Goal: Contribute content: Contribute content

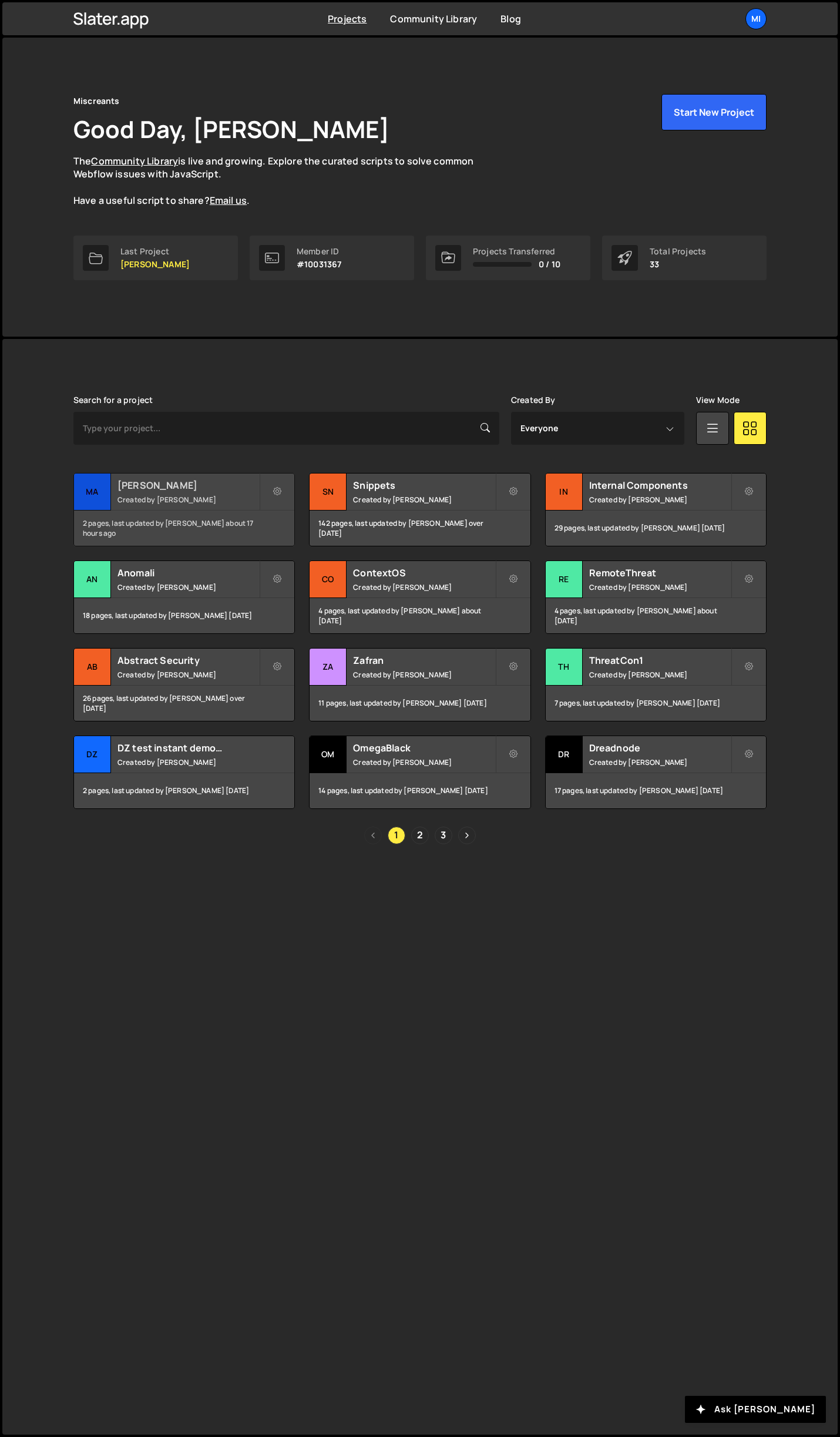
click at [186, 502] on small "Created by Jarek Kowalczyk" at bounding box center [188, 499] width 142 height 10
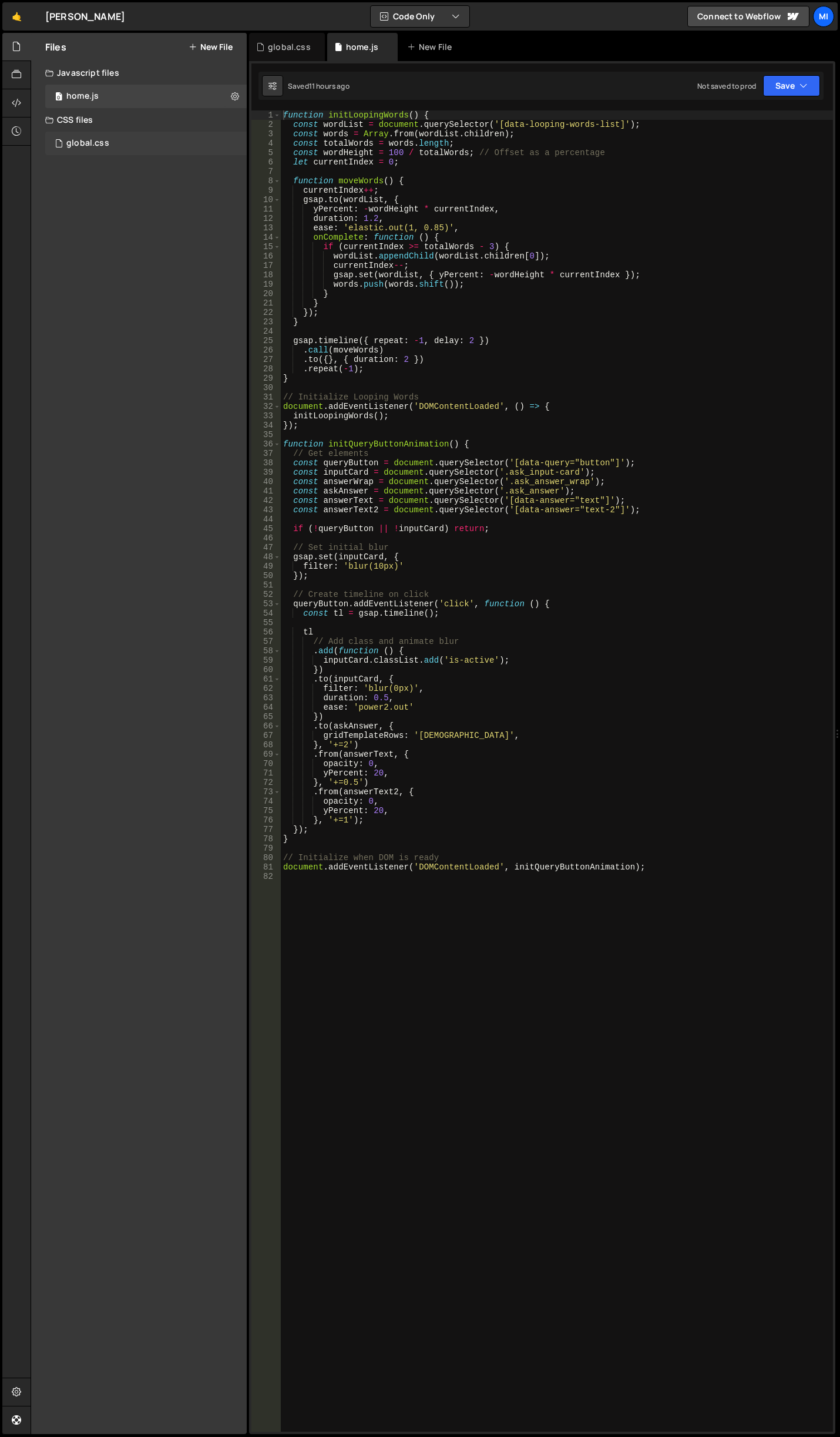
click at [143, 148] on div "global.css 0" at bounding box center [145, 143] width 202 height 24
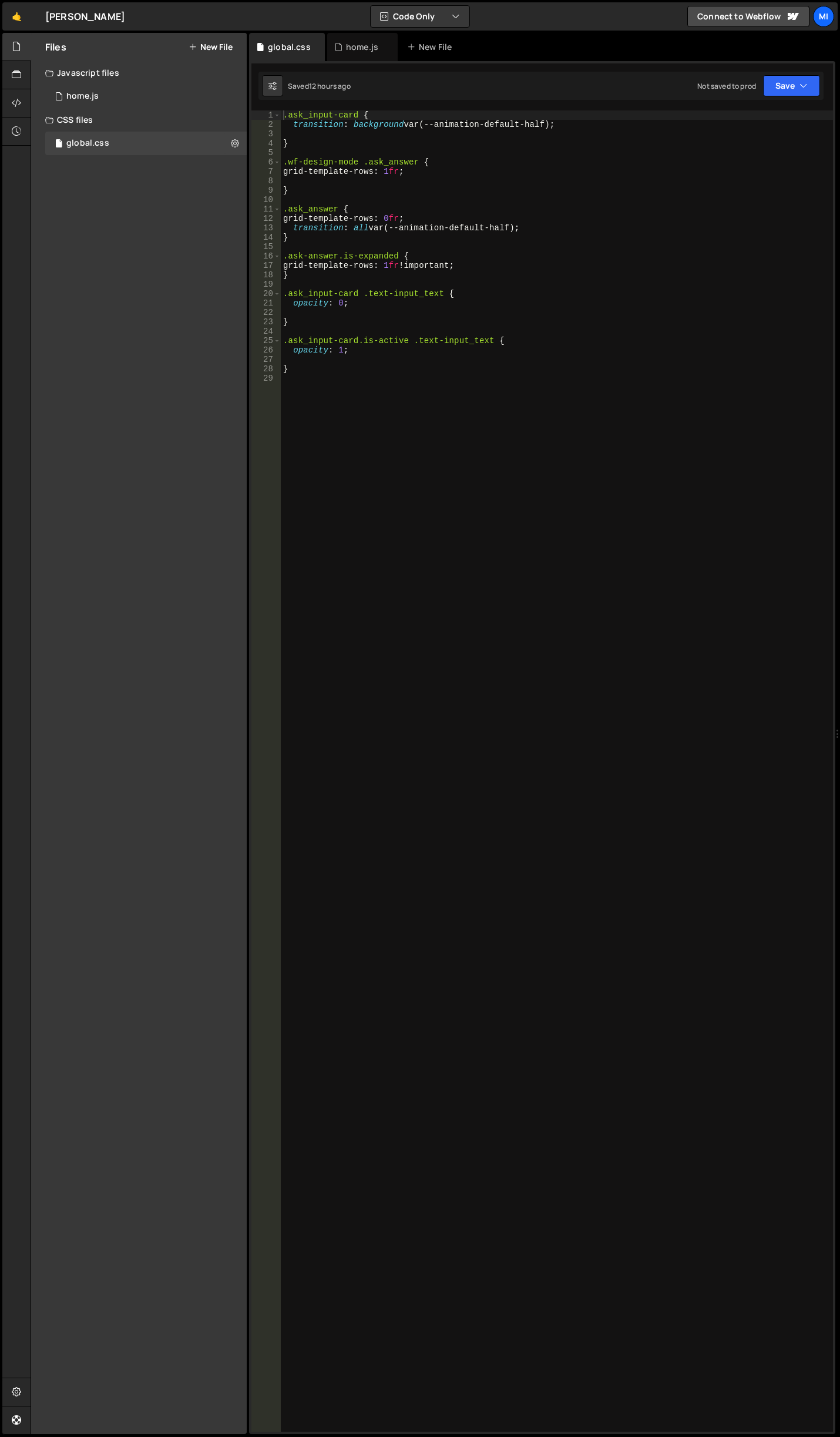
click at [371, 568] on div ".ask_input-card { transition : background var(--animation-default-half) ; } .wf…" at bounding box center [556, 780] width 552 height 1340
paste textarea "}"
drag, startPoint x: 341, startPoint y: 387, endPoint x: 367, endPoint y: 385, distance: 26.1
click at [367, 385] on div ".ask_input-card { transition : background var(--animation-default-half) ; } .wf…" at bounding box center [556, 780] width 552 height 1340
type textarea "input[type="radio"] {"
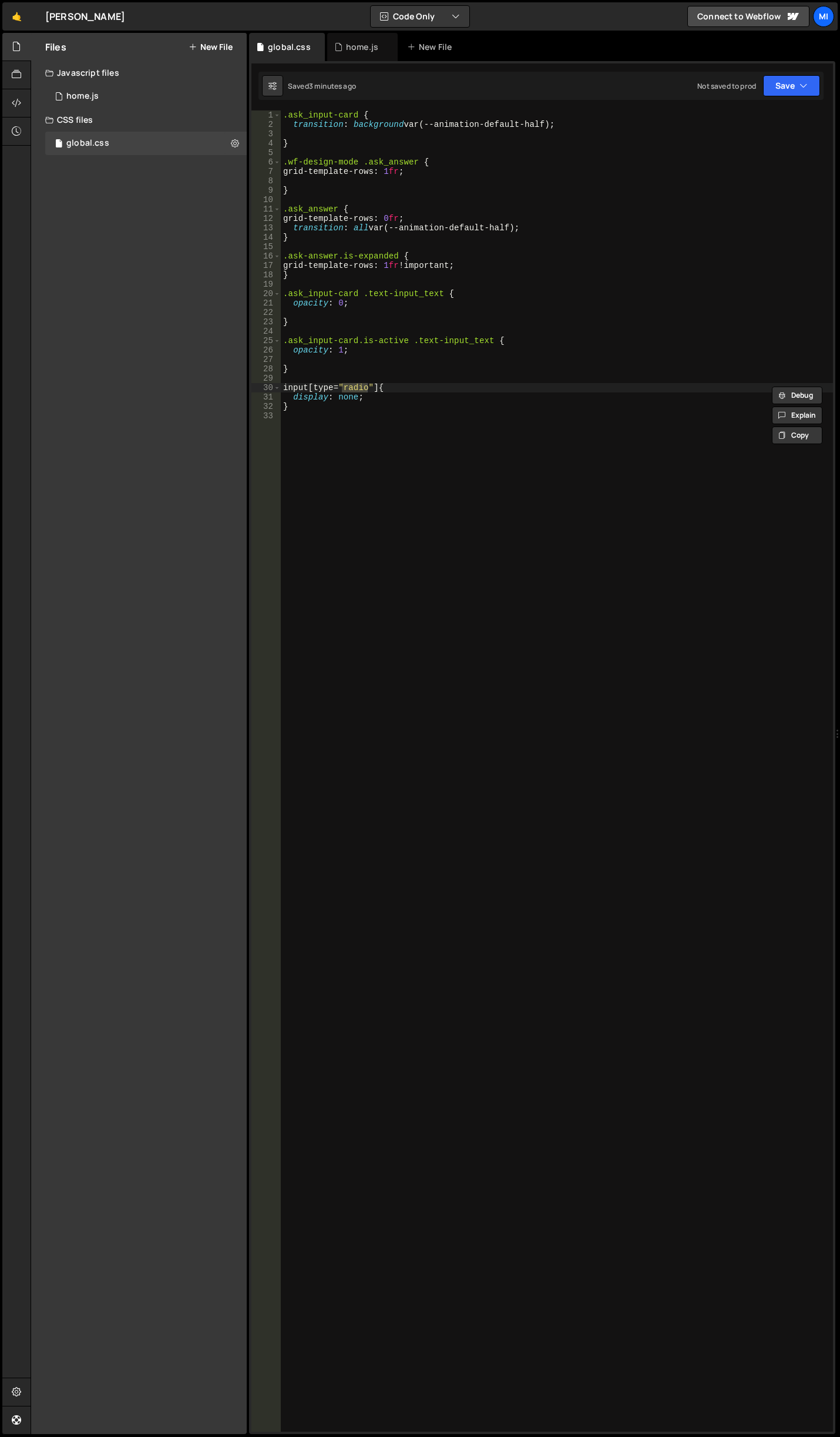
click at [648, 546] on div ".ask_input-card { transition : background var(--animation-default-half) ; } .wf…" at bounding box center [556, 780] width 552 height 1340
paste textarea "}"
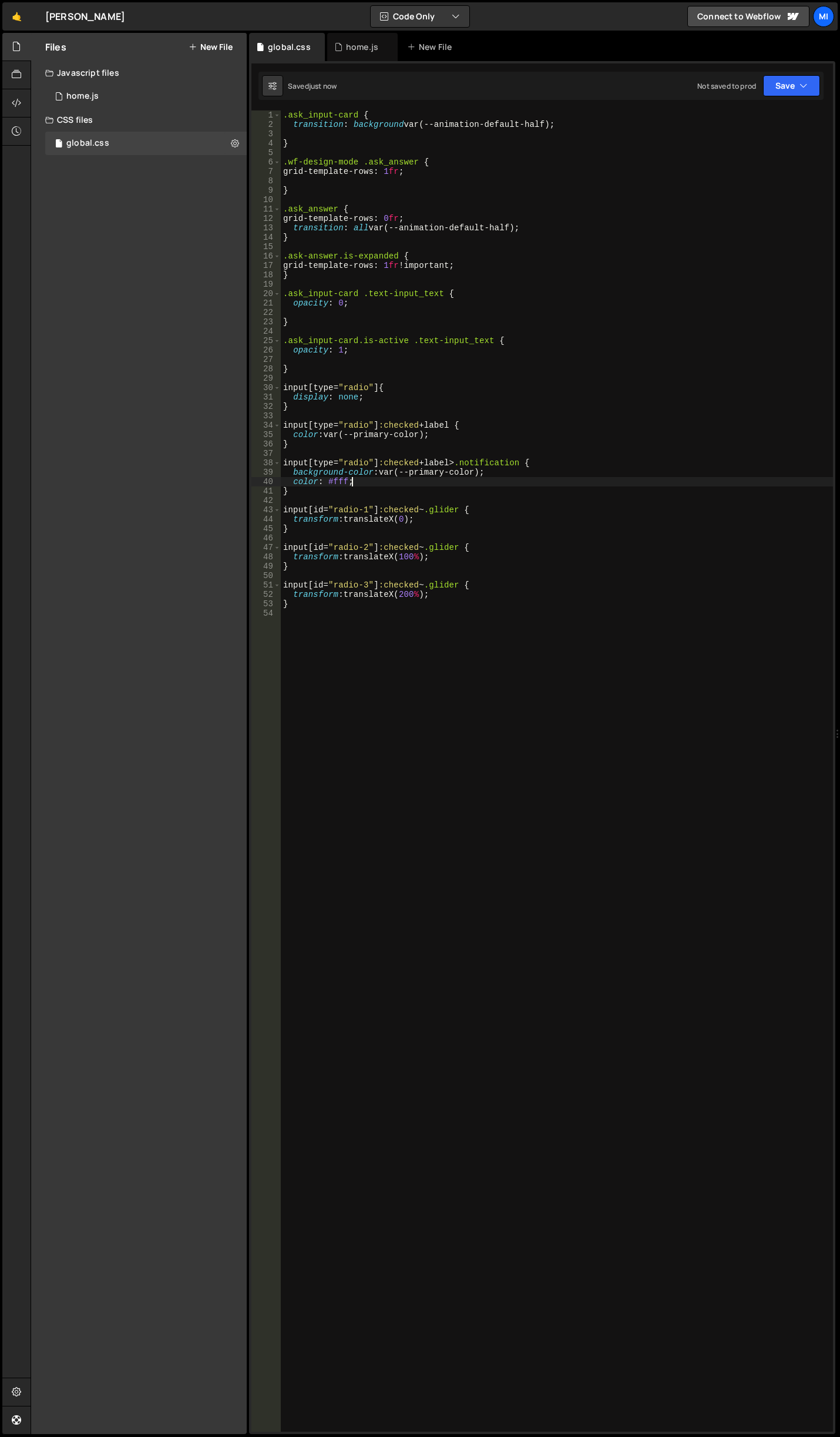
click at [524, 485] on div ".ask_input-card { transition : background var(--animation-default-half) ; } .wf…" at bounding box center [556, 780] width 552 height 1340
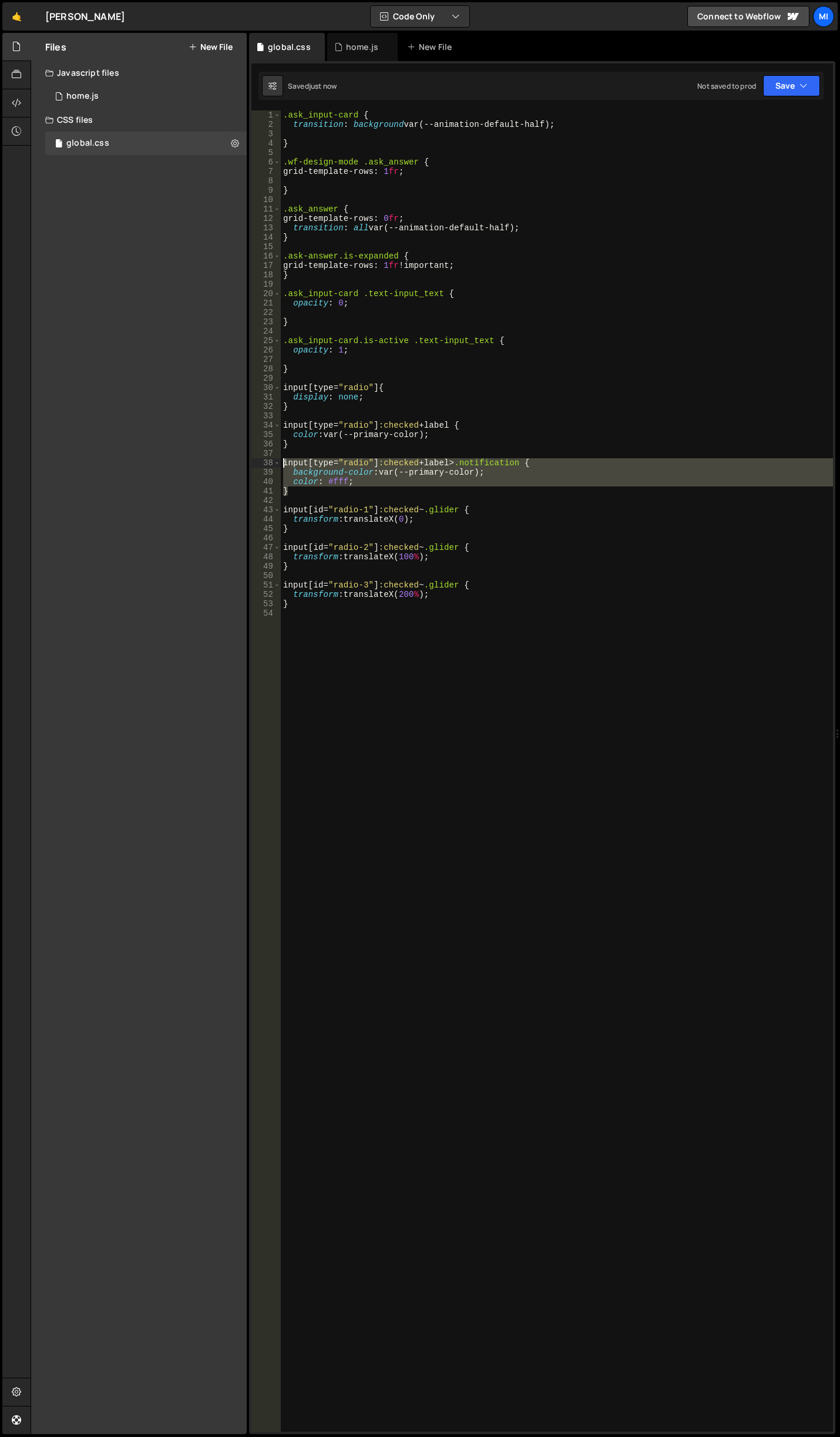
drag, startPoint x: 305, startPoint y: 492, endPoint x: 253, endPoint y: 463, distance: 59.5
click at [253, 463] on div "color: #fff; 1 2 3 4 5 6 7 8 9 10 11 12 13 14 15 16 17 18 19 20 21 22 23 24 25 …" at bounding box center [542, 771] width 581 height 1321
type textarea "input[type="radio"]:checked+label>.notification { background-color: var(--prima…"
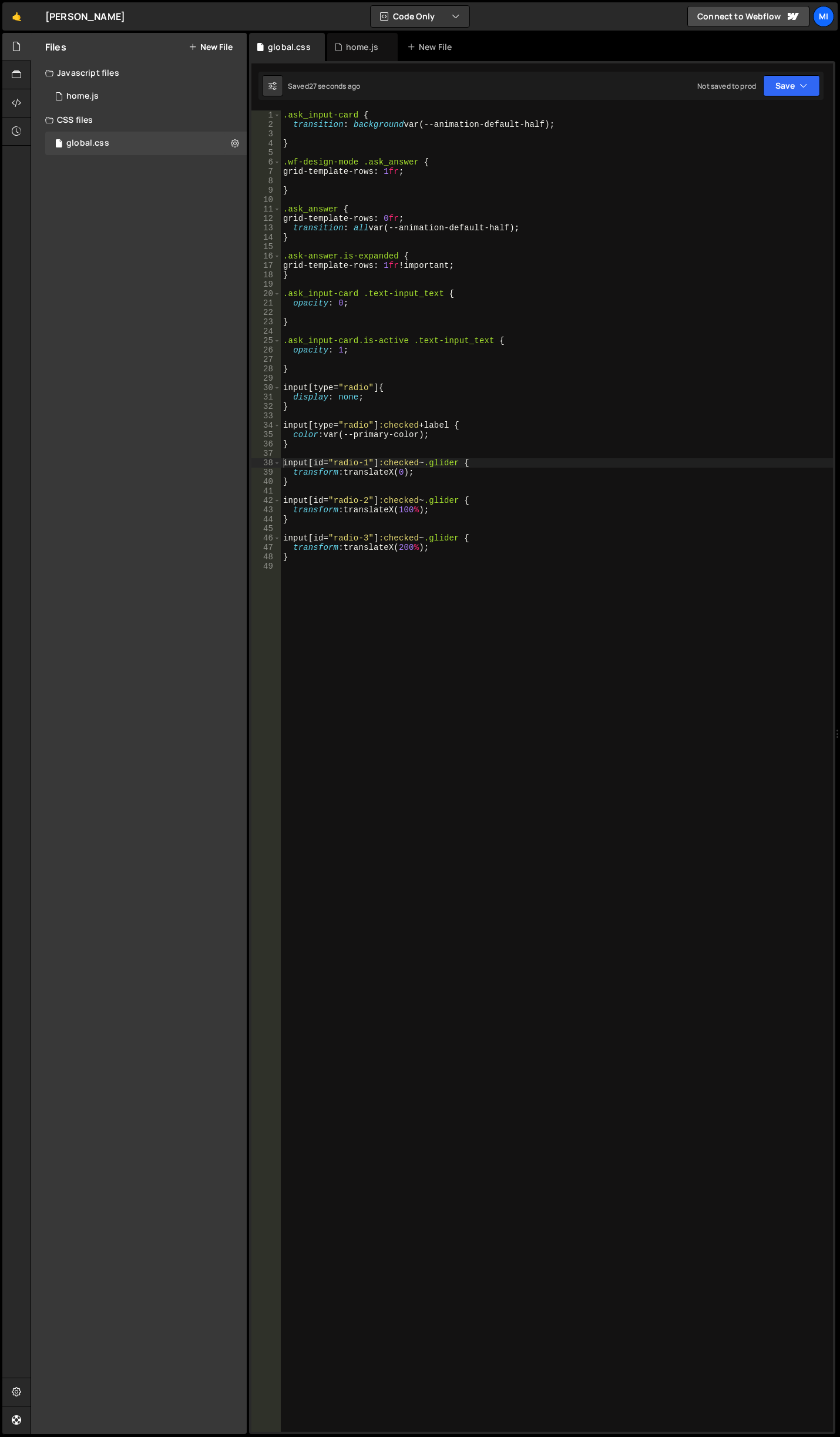
click at [359, 460] on div ".ask_input-card { transition : background var(--animation-default-half) ; } .wf…" at bounding box center [556, 780] width 552 height 1340
click at [358, 499] on div ".ask_input-card { transition : background var(--animation-default-half) ; } .wf…" at bounding box center [556, 780] width 552 height 1340
type textarea "input[id="question-2"]:checked~.glider {"
click at [433, 621] on div ".ask_input-card { transition : background var(--animation-default-half) ; } .wf…" at bounding box center [556, 780] width 552 height 1340
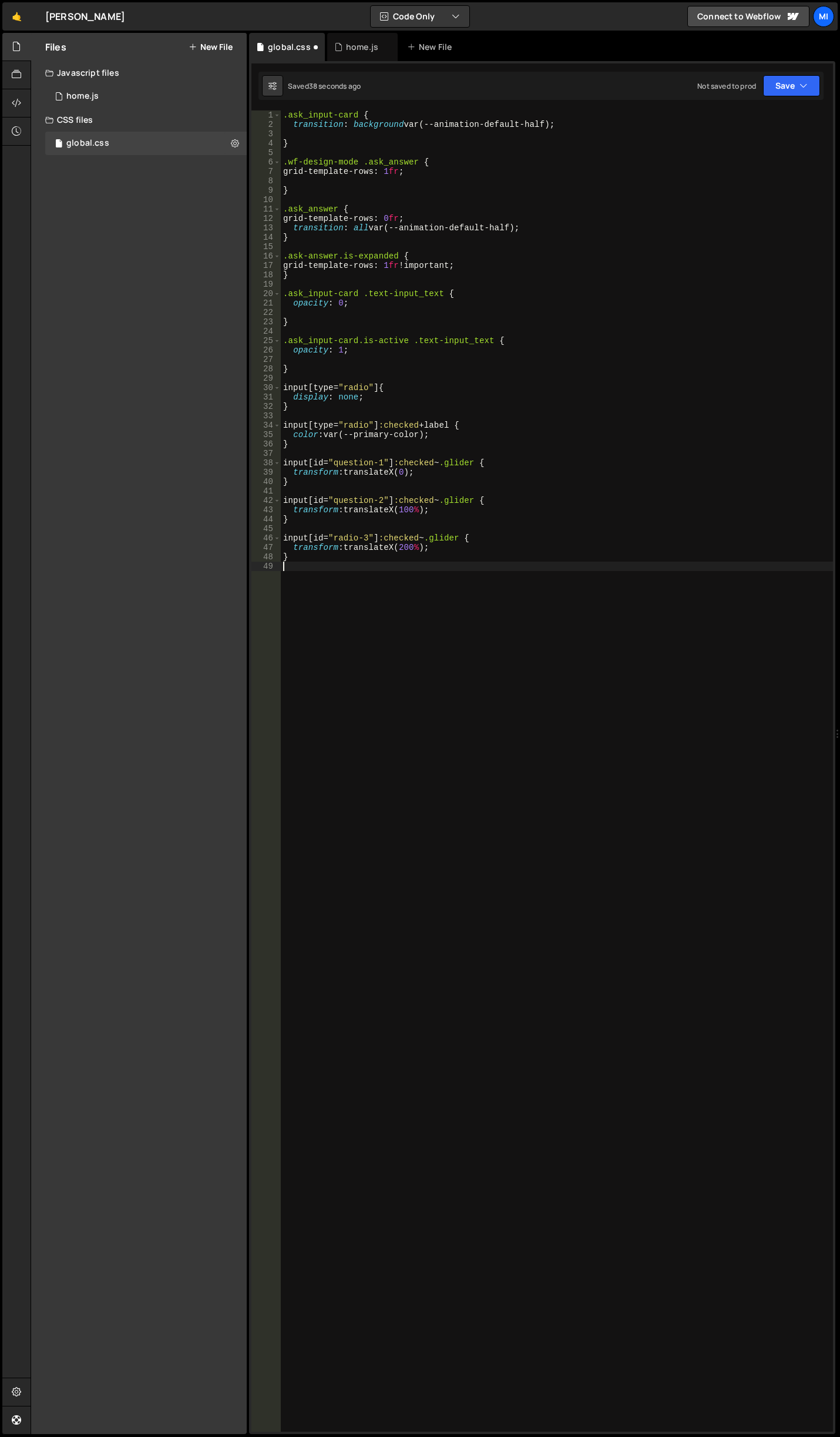
scroll to position [0, 0]
click at [356, 534] on div ".ask_input-card { transition : background var(--animation-default-half) ; } .wf…" at bounding box center [556, 780] width 552 height 1340
click at [406, 405] on div ".ask_input-card { transition : background var(--animation-default-half) ; } .wf…" at bounding box center [556, 780] width 552 height 1340
type textarea "}"
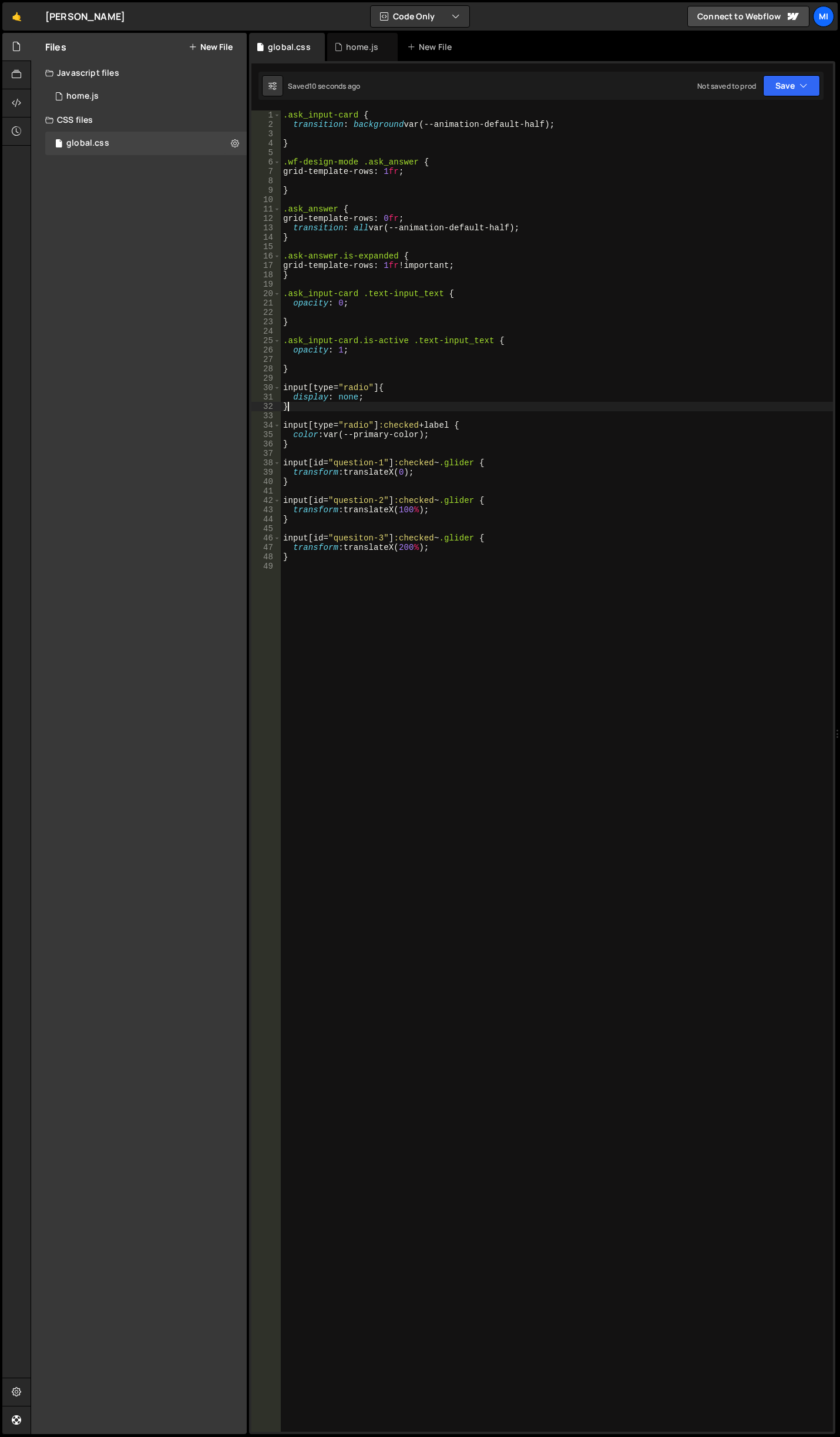
scroll to position [0, 0]
click at [331, 365] on div ".ask_input-card { transition : background var(--animation-default-half) ; } .wf…" at bounding box center [556, 780] width 552 height 1340
type textarea ".glider {}"
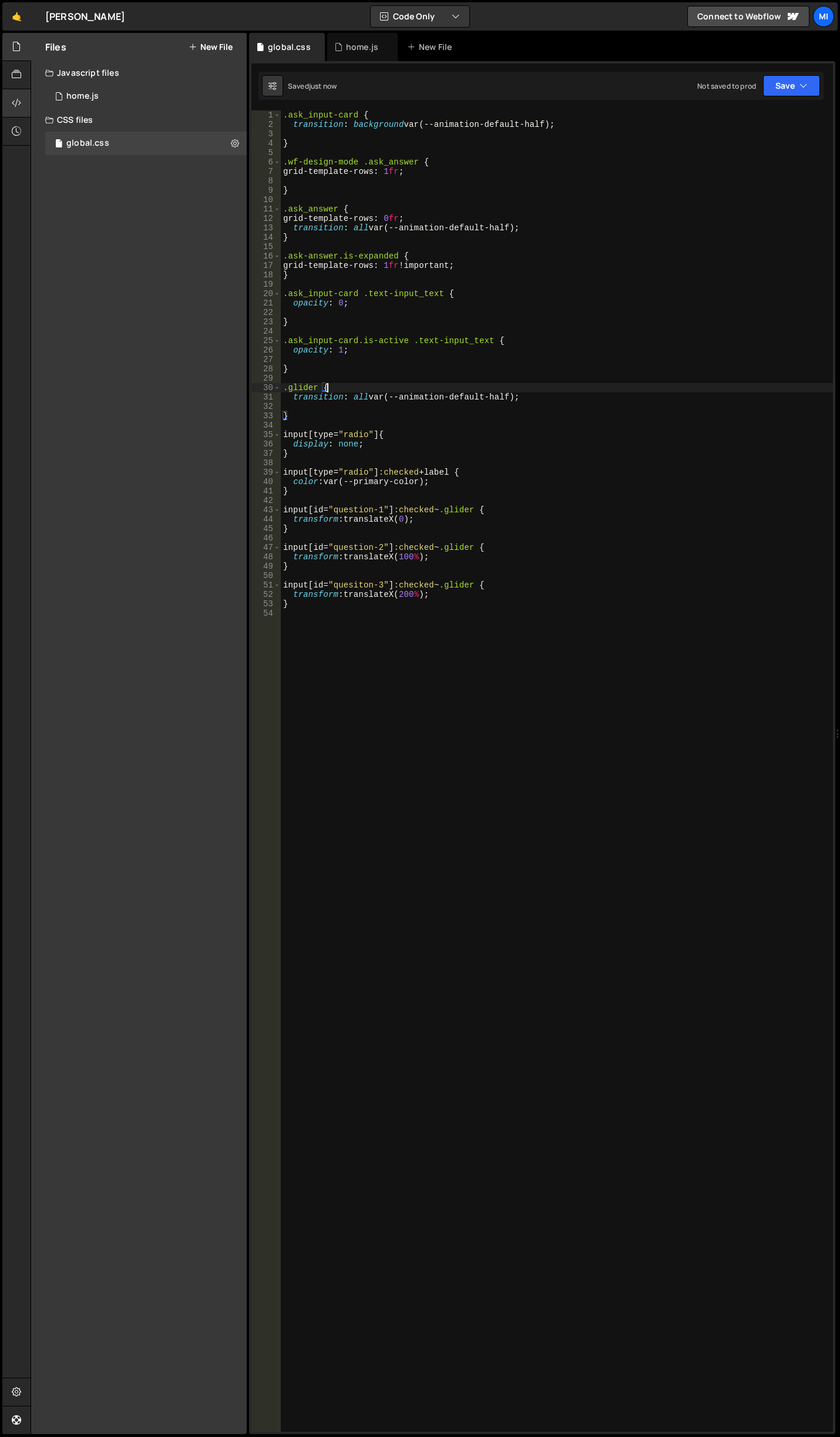
type textarea ".glider {"
click at [349, 58] on div "home.js" at bounding box center [362, 46] width 71 height 28
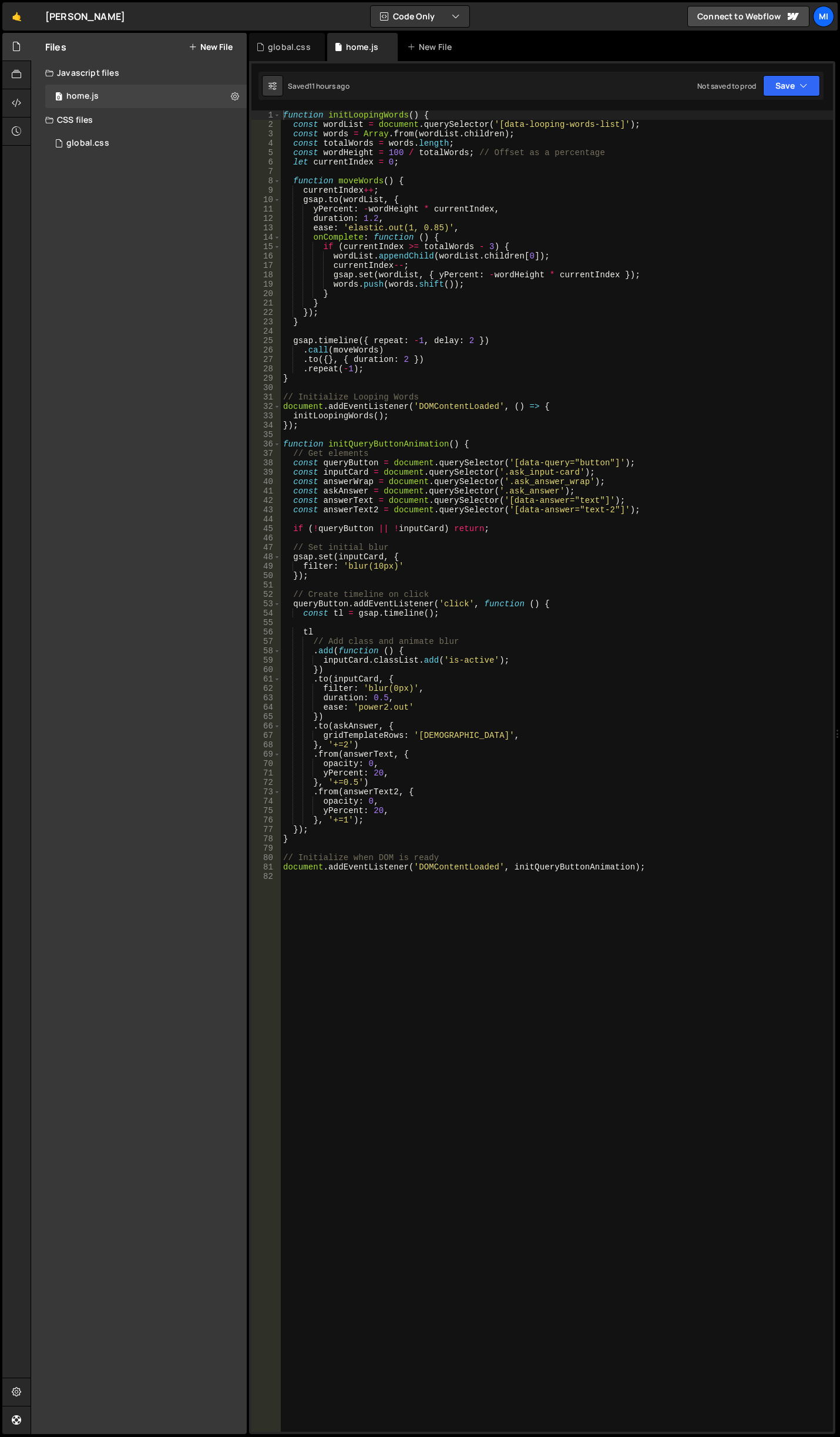
click at [527, 1039] on div "function initLoopingWords ( ) { const wordList = document . querySelector ( '[d…" at bounding box center [556, 780] width 552 height 1340
paste textarea "document.addEventListener('DOMContentLoaded', initGlider);"
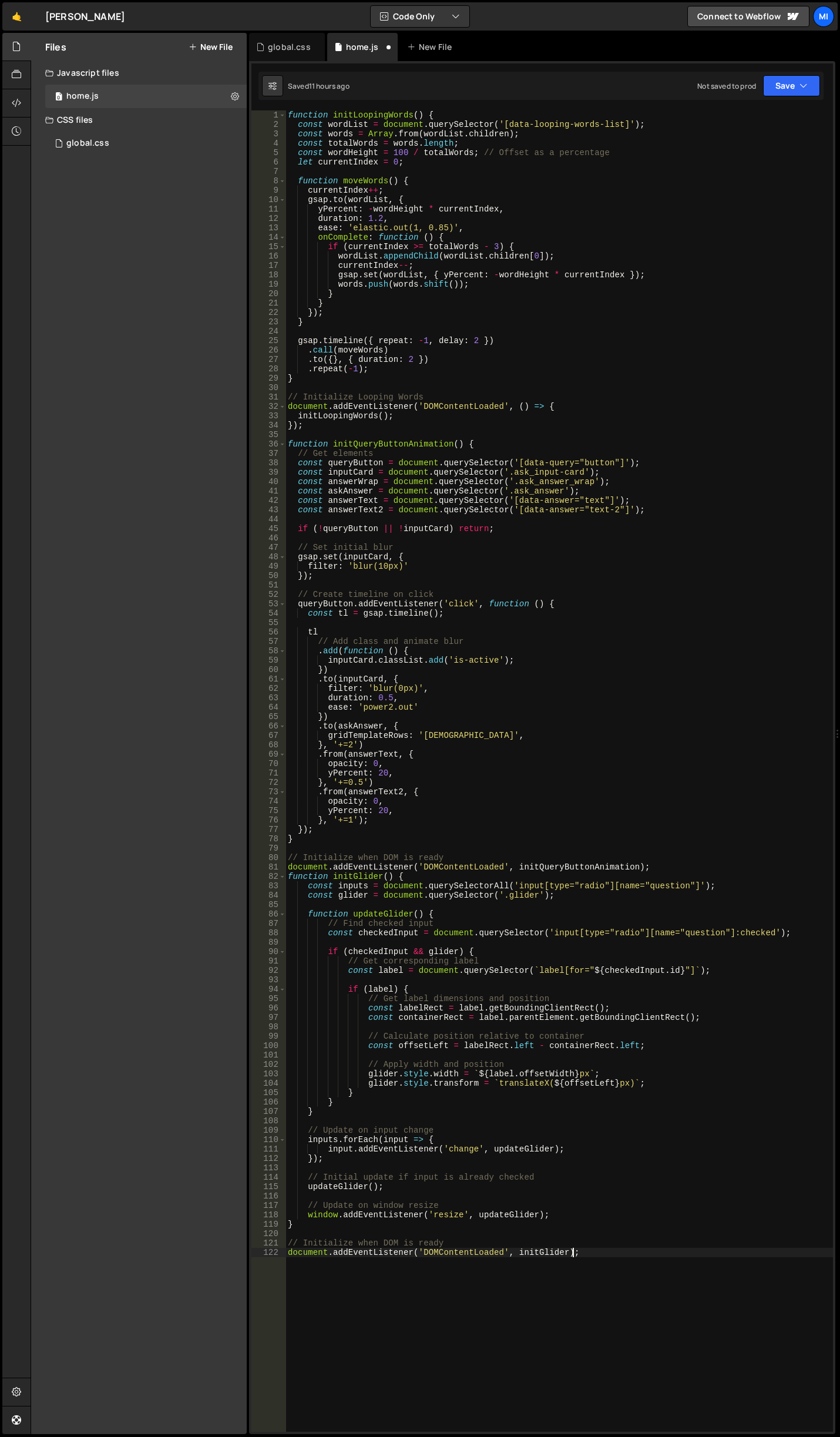
type textarea "// Initialize when DOM is ready"
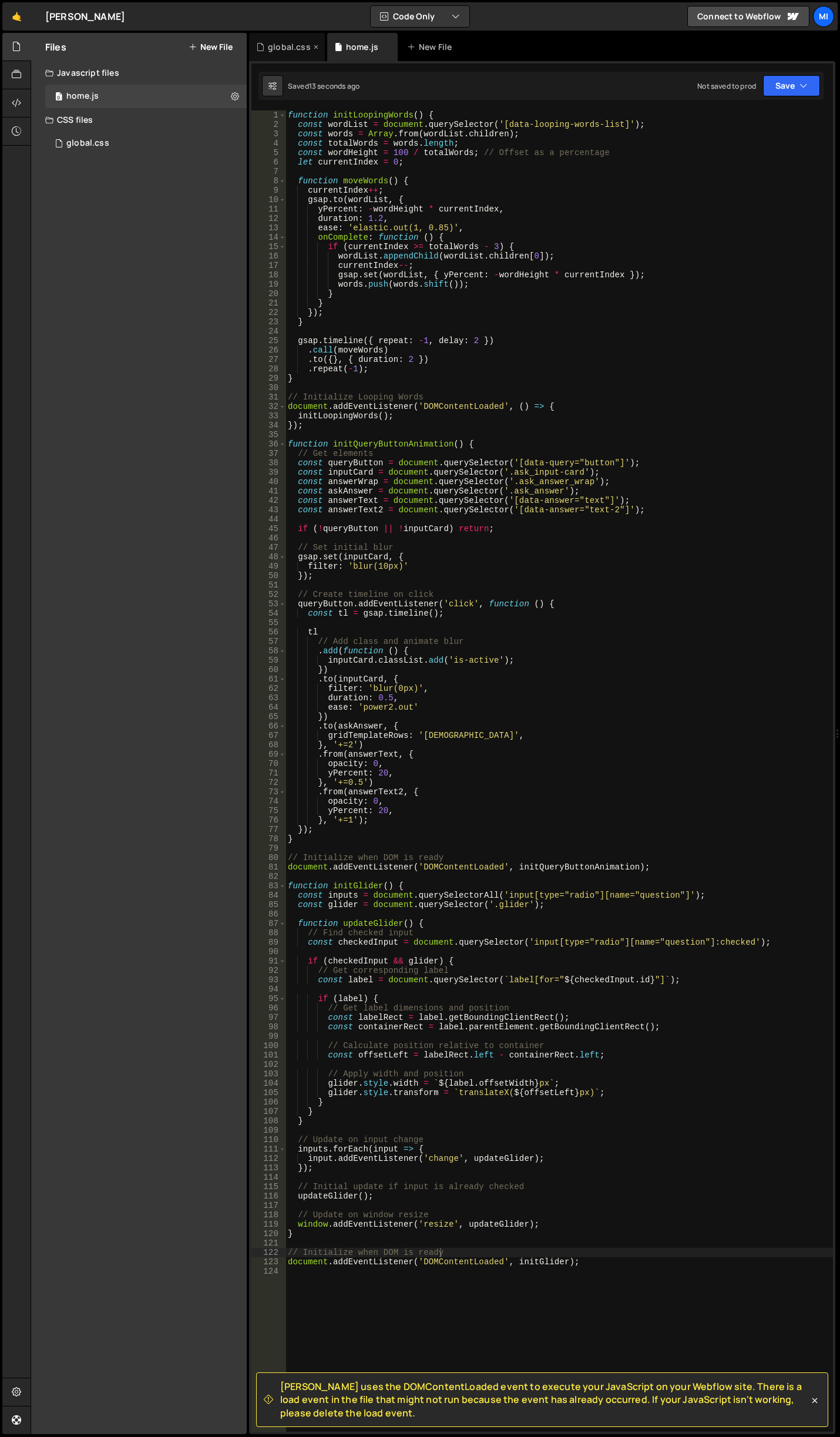
click at [285, 53] on div "global.css" at bounding box center [287, 46] width 76 height 28
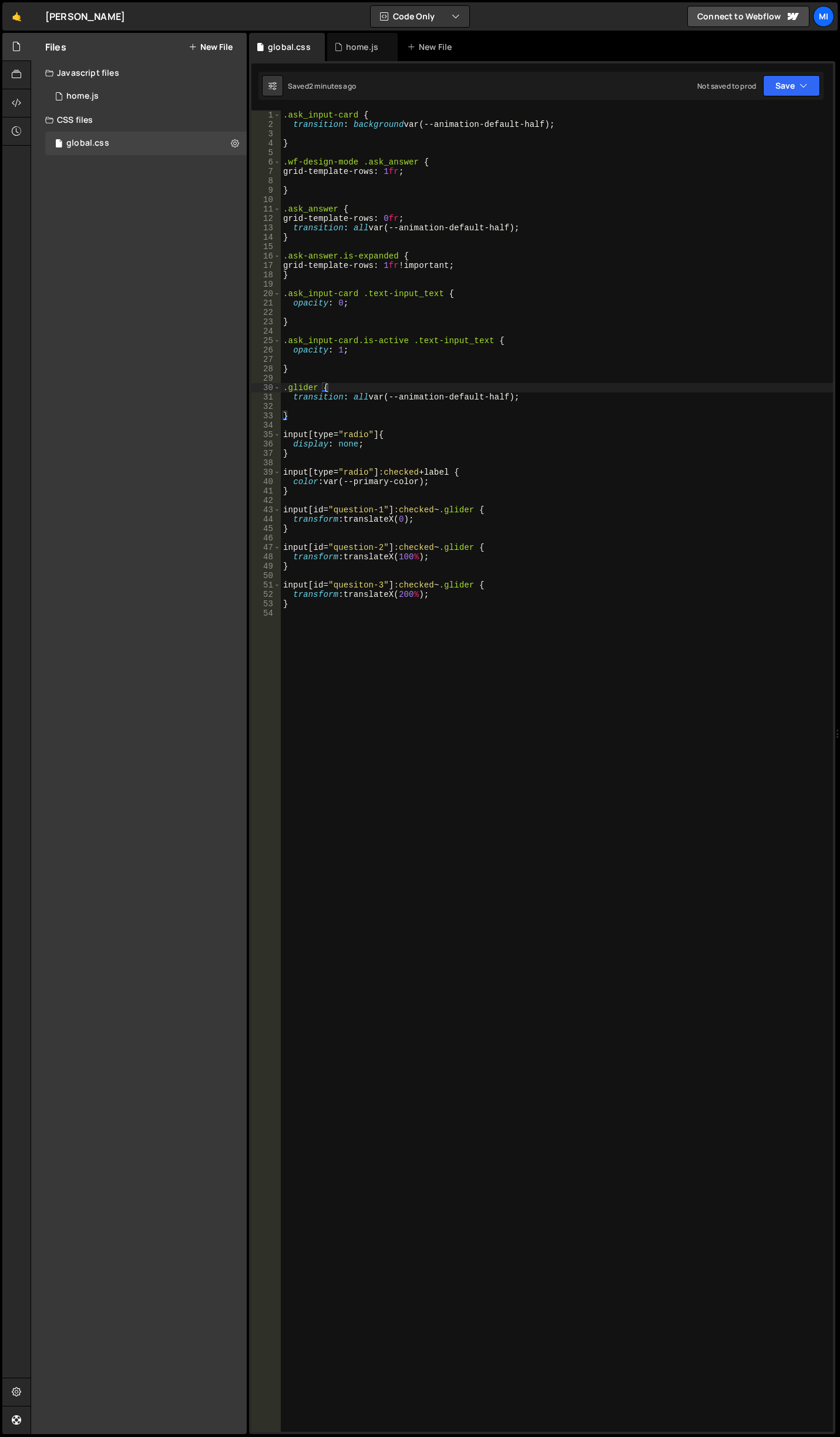
click at [390, 687] on div ".ask_input-card { transition : background var(--animation-default-half) ; } .wf…" at bounding box center [556, 780] width 552 height 1340
type textarea "inpu"
click at [360, 648] on div ".ask_input-card { transition : background var(--animation-default-half) ; } .wf…" at bounding box center [556, 780] width 552 height 1340
click at [360, 654] on div ".ask_input-card { transition : background var(--animation-default-half) ; } .wf…" at bounding box center [556, 780] width 552 height 1340
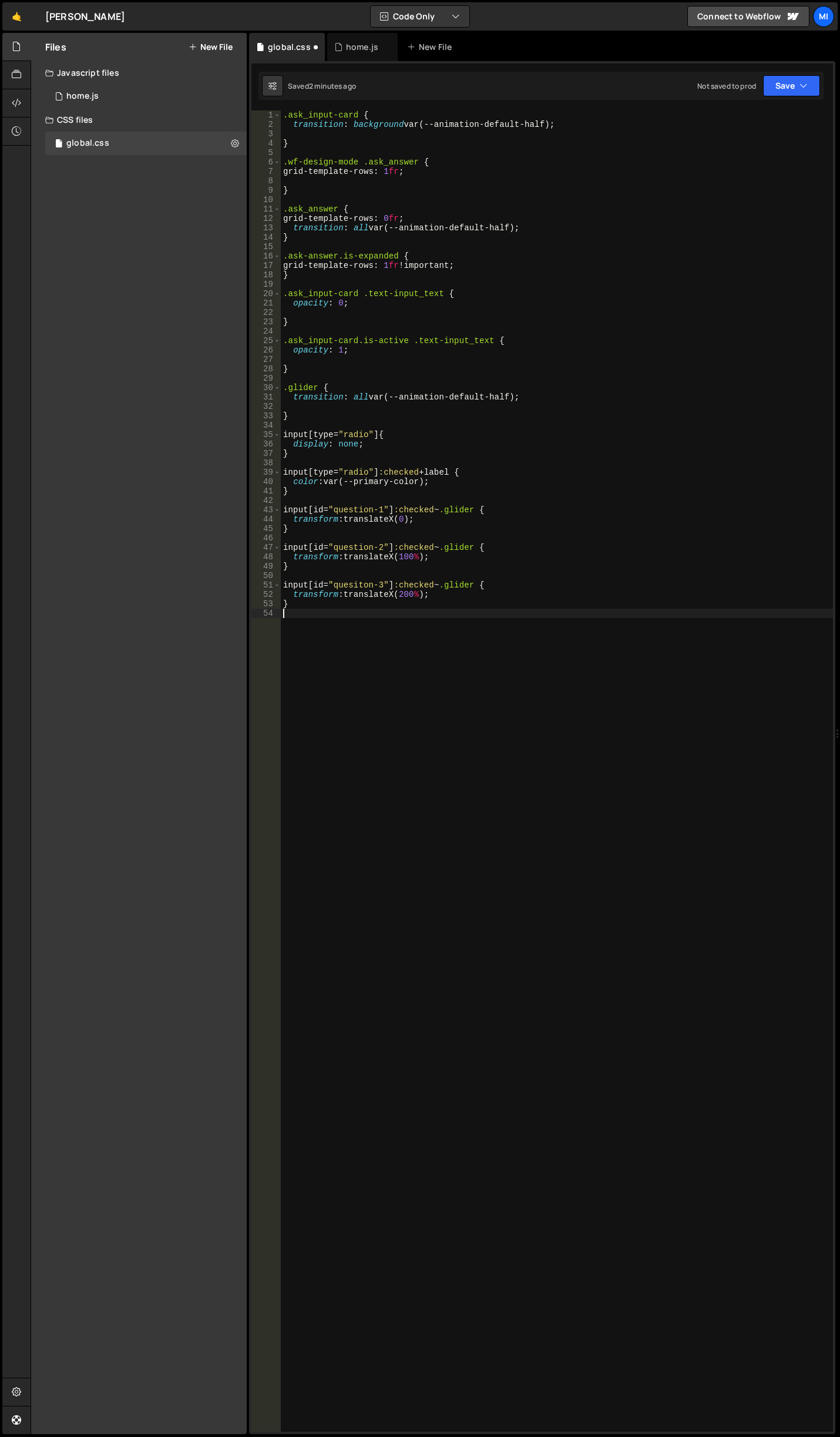
click at [364, 658] on div ".ask_input-card { transition : background var(--animation-default-half) ; } .wf…" at bounding box center [556, 780] width 552 height 1340
click at [339, 738] on div ".ask_input-card { transition : background var(--animation-default-half) ; } .wf…" at bounding box center [556, 780] width 552 height 1340
type textarea "input:checked {}"
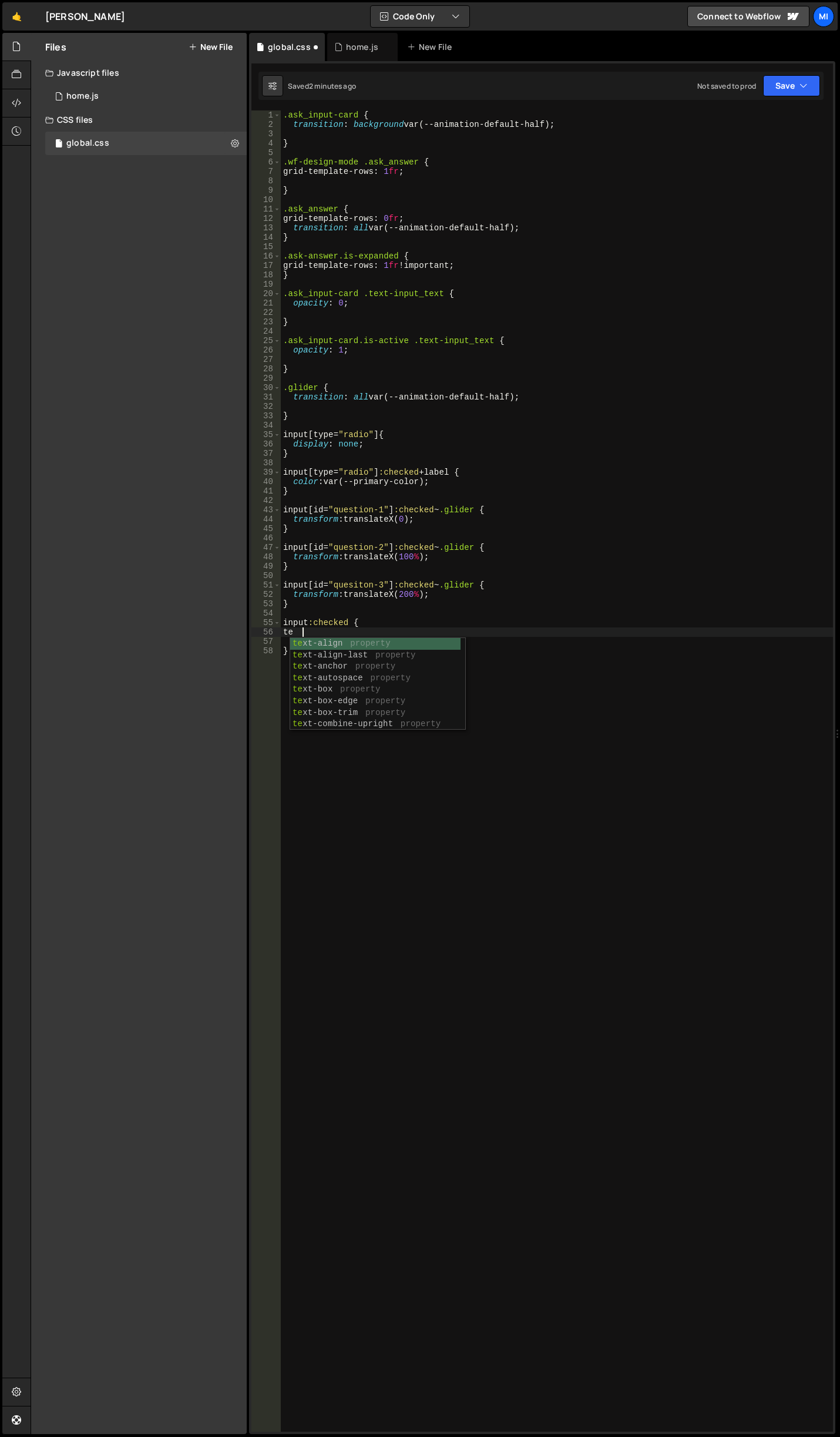
type textarea "t"
click at [326, 632] on div ".ask_input-card { transition : background var(--animation-default-half) ; } .wf…" at bounding box center [556, 780] width 552 height 1340
paste textarea "var(--swatch--light)"
click at [331, 628] on div ".ask_input-card { transition : background var(--animation-default-half) ; } .wf…" at bounding box center [556, 780] width 552 height 1340
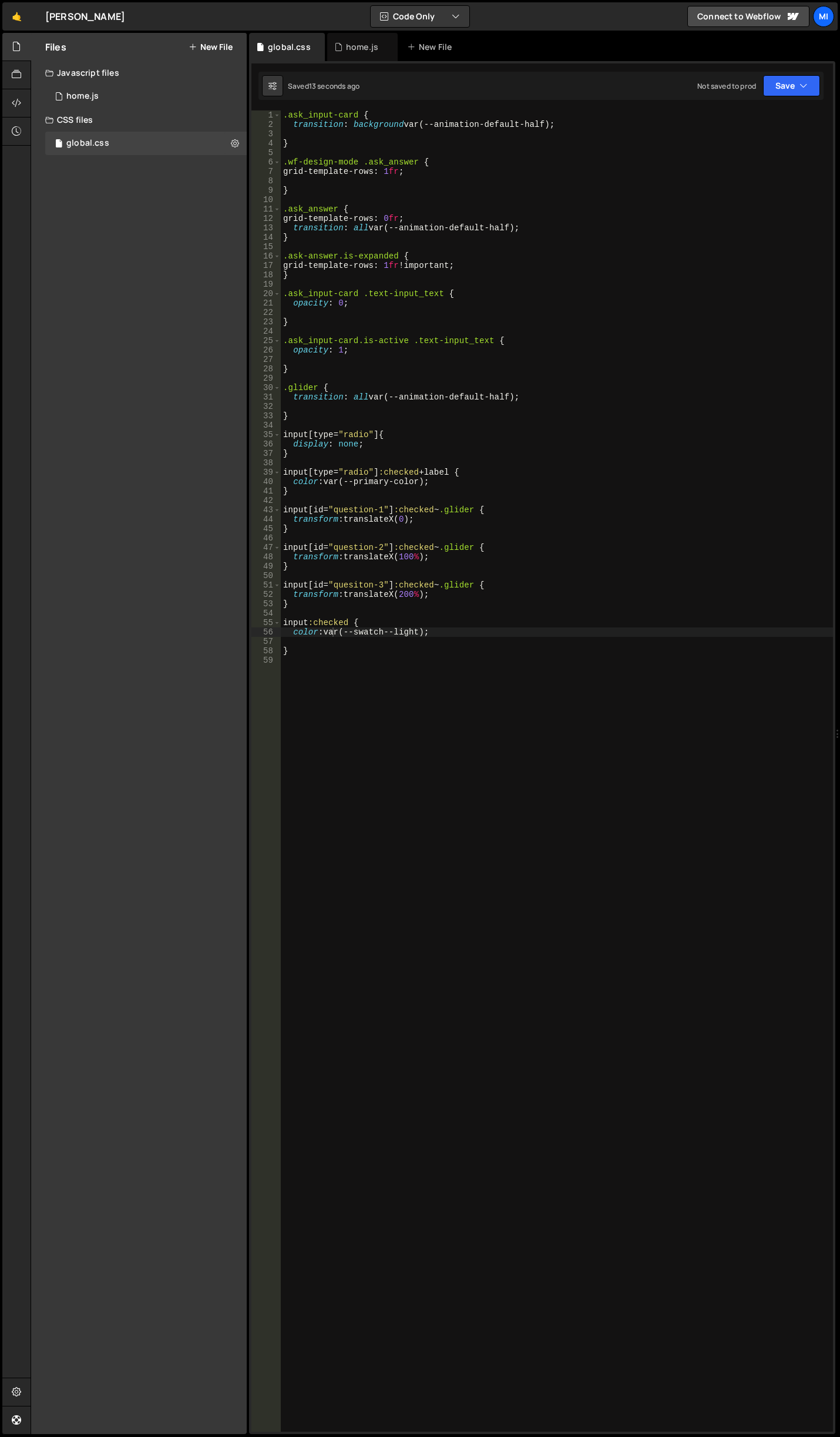
drag, startPoint x: 348, startPoint y: 623, endPoint x: 352, endPoint y: 593, distance: 30.3
click at [348, 623] on div ".ask_input-card { transition : background var(--animation-default-half) ; } .wf…" at bounding box center [556, 780] width 552 height 1340
drag, startPoint x: 352, startPoint y: 622, endPoint x: 375, endPoint y: 620, distance: 23.1
click at [375, 620] on div ".ask_input-card { transition : background var(--animation-default-half) ; } .wf…" at bounding box center [556, 780] width 552 height 1340
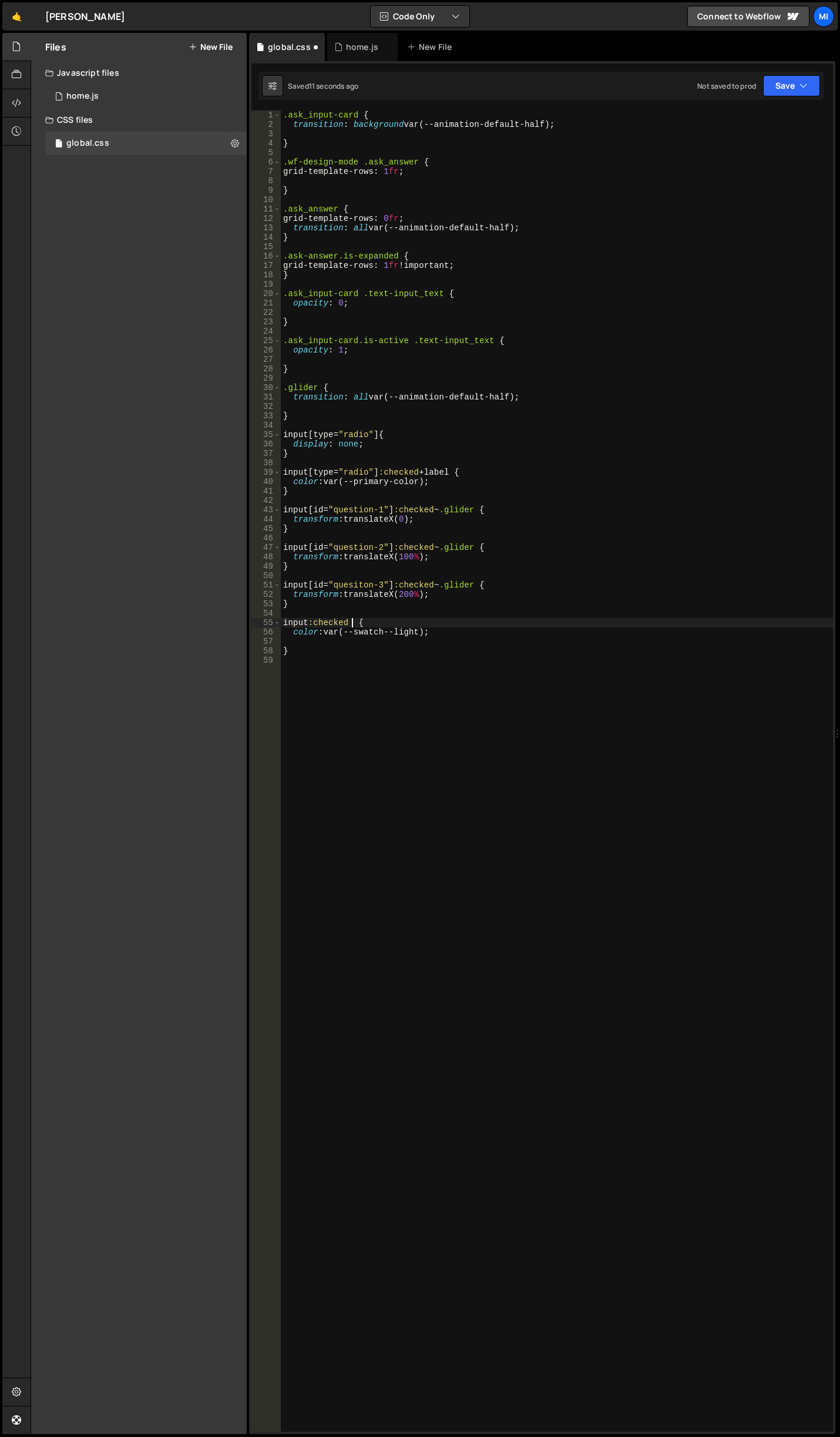
scroll to position [0, 5]
paste textarea "question-select"
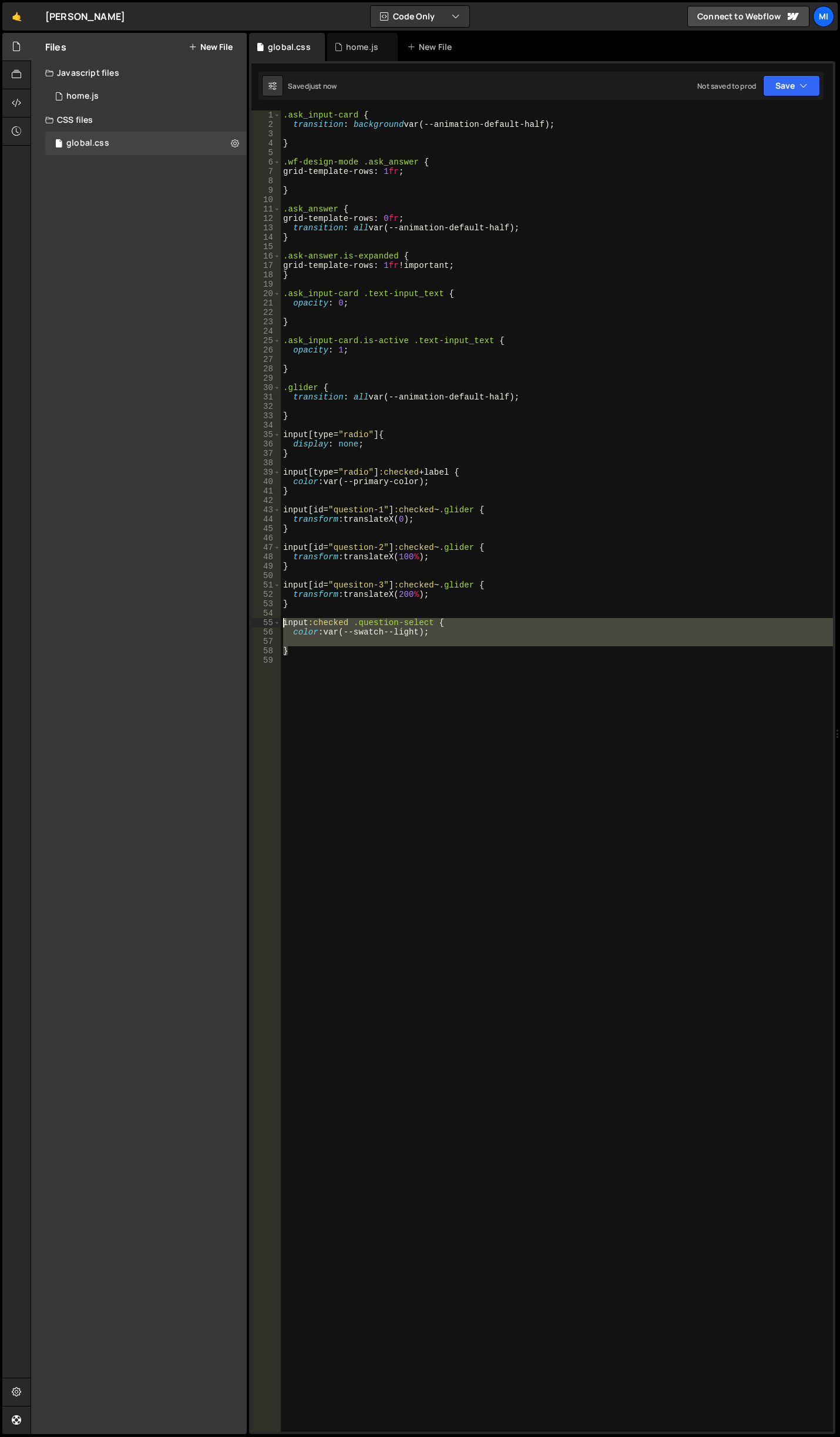
drag, startPoint x: 307, startPoint y: 643, endPoint x: 224, endPoint y: 620, distance: 86.1
click at [224, 620] on div "Files New File Javascript files 0 home.js 0 CSS files global.css 0 Copy share l…" at bounding box center [435, 734] width 810 height 1402
type textarea "input:checked .question-select { color: var(--swatch--light);"
click at [338, 657] on div ".ask_input-card { transition : background var(--animation-default-half) ; } .wf…" at bounding box center [556, 780] width 552 height 1340
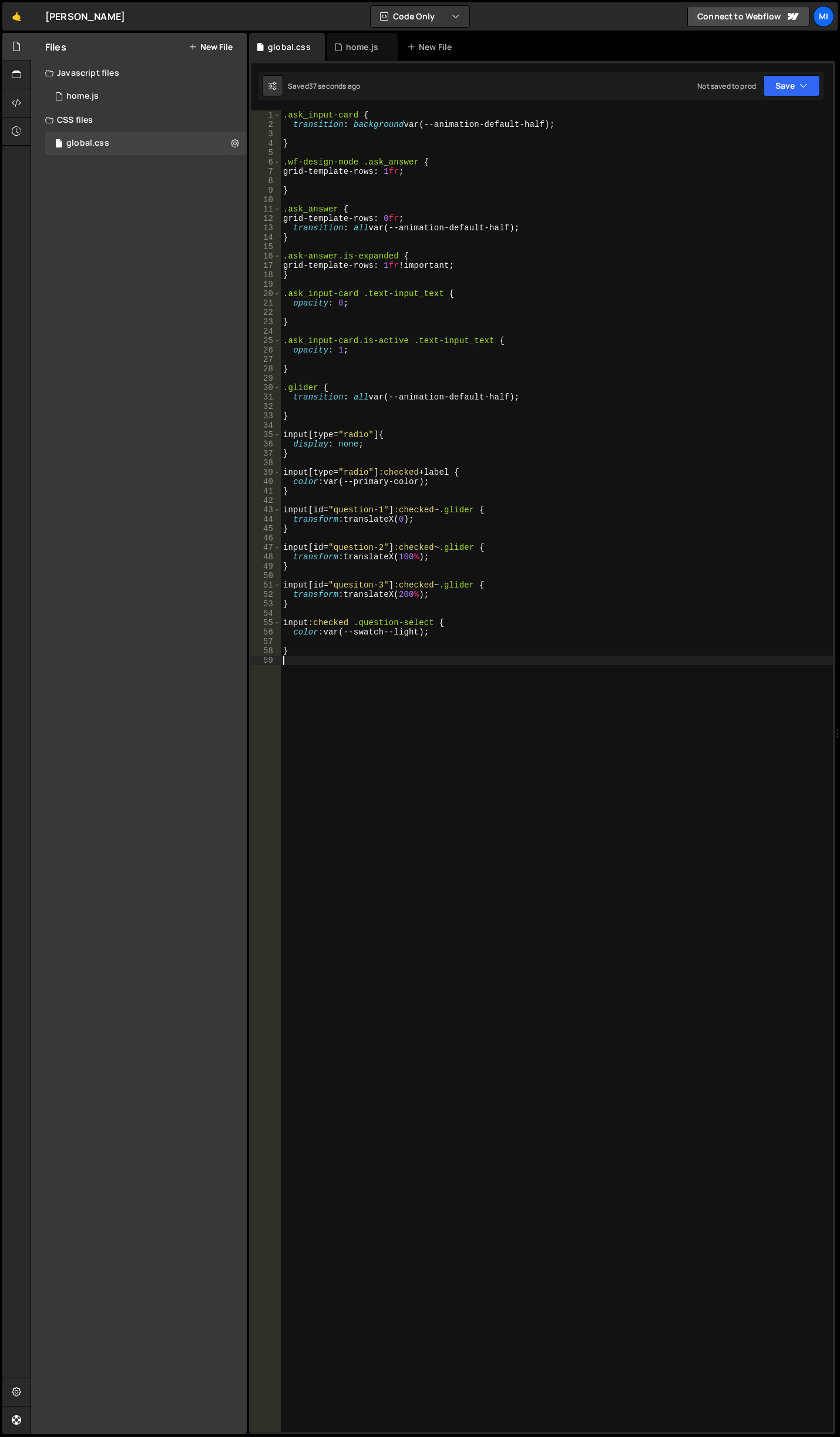
scroll to position [0, 0]
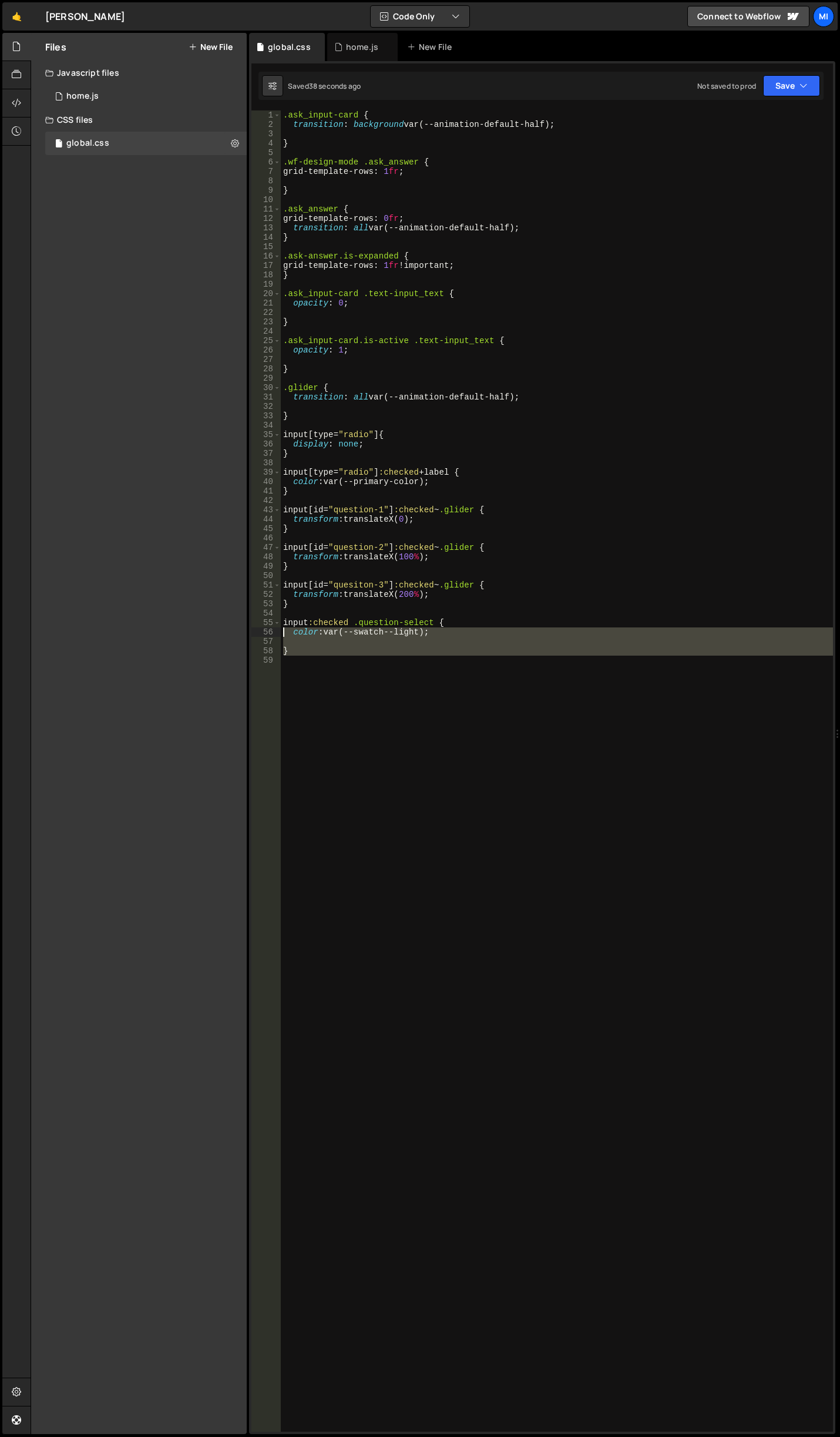
drag, startPoint x: 305, startPoint y: 648, endPoint x: 244, endPoint y: 627, distance: 64.5
click at [244, 627] on div "Files New File Javascript files 0 home.js 0 CSS files global.css 0 Copy share l…" at bounding box center [435, 734] width 810 height 1402
click at [307, 650] on div ".ask_input-card { transition : background var(--animation-default-half) ; } .wf…" at bounding box center [556, 771] width 552 height 1321
drag, startPoint x: 270, startPoint y: 636, endPoint x: 256, endPoint y: 624, distance: 18.4
click at [256, 624] on div "} 1 2 3 4 5 6 7 8 9 10 11 12 13 14 15 16 17 18 19 20 21 22 23 24 25 26 27 28 29…" at bounding box center [542, 771] width 581 height 1321
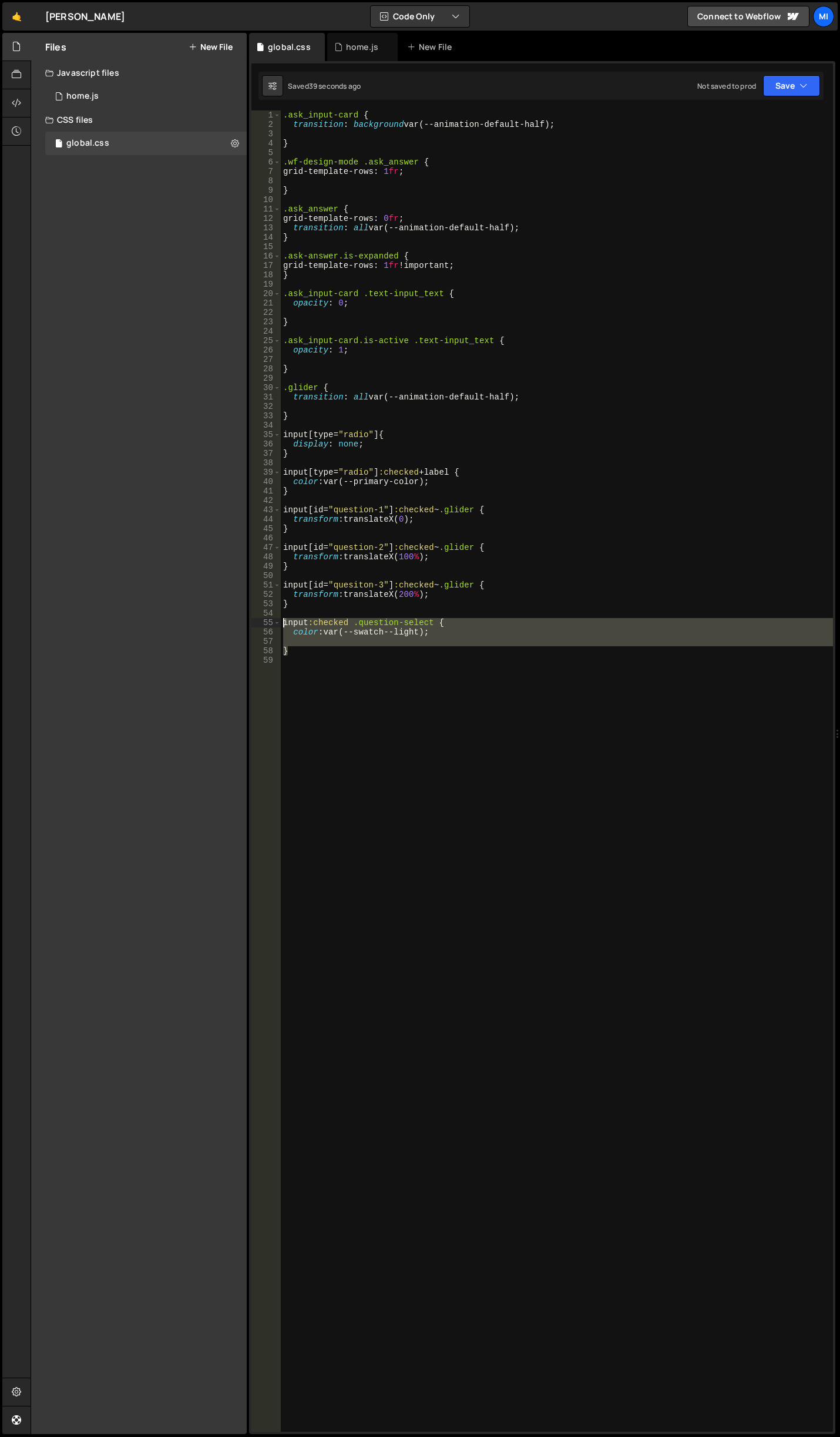
paste textarea "}"
drag, startPoint x: 307, startPoint y: 656, endPoint x: 272, endPoint y: 624, distance: 47.4
click at [272, 624] on div "} 1 2 3 4 5 6 7 8 9 10 11 12 13 14 15 16 17 18 19 20 21 22 23 24 25 26 27 28 29…" at bounding box center [542, 771] width 581 height 1321
paste textarea "/* A"
type textarea "/* A"
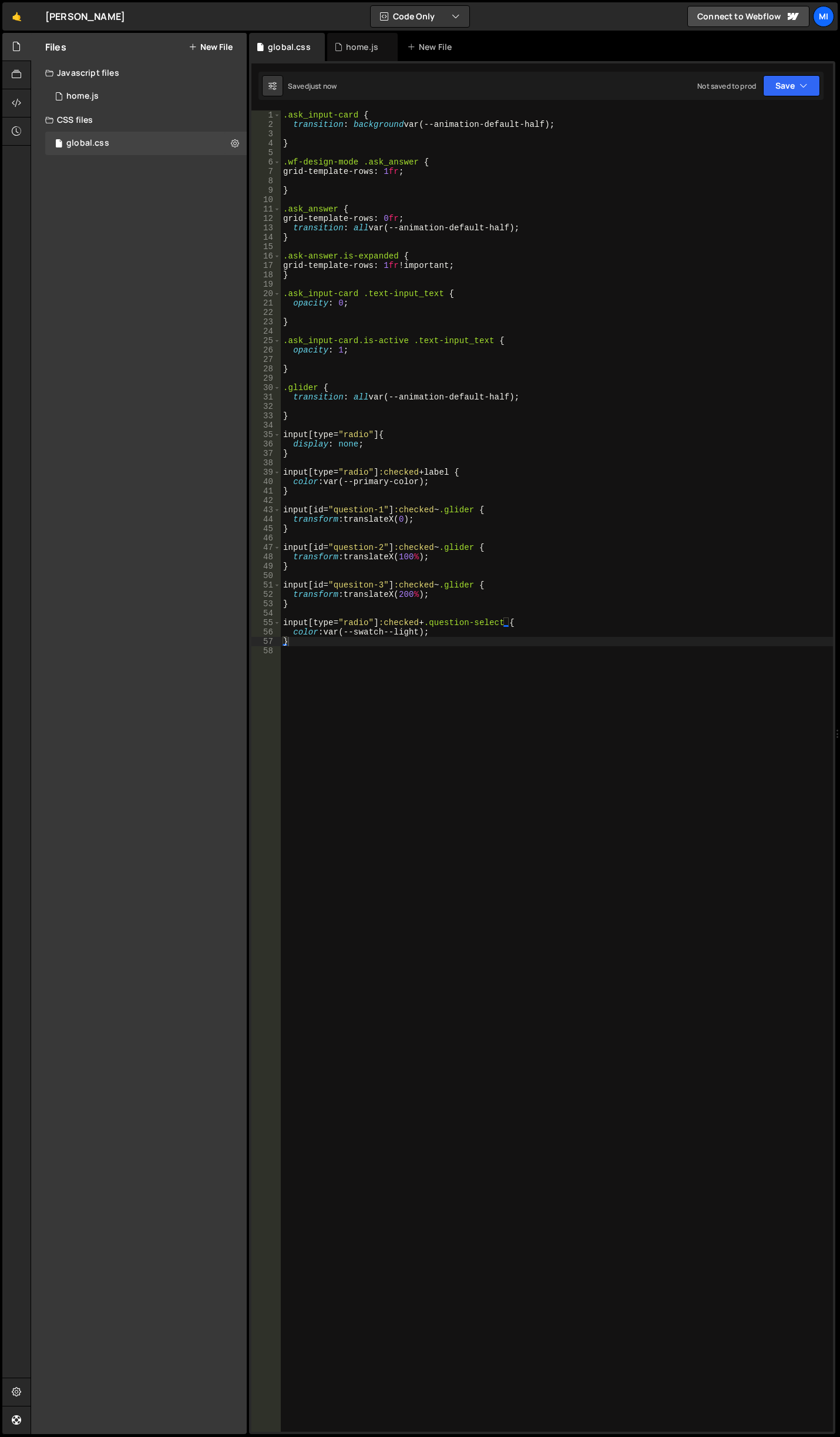
drag, startPoint x: 424, startPoint y: 629, endPoint x: 431, endPoint y: 573, distance: 56.4
click at [424, 629] on div ".ask_input-card { transition : background var(--animation-default-half) ; } .wf…" at bounding box center [556, 780] width 552 height 1340
type textarea "color: var(--swatch--light) !important;"
click at [667, 702] on div ".ask_input-card { transition : background var(--animation-default-half) ; } .wf…" at bounding box center [556, 780] width 552 height 1340
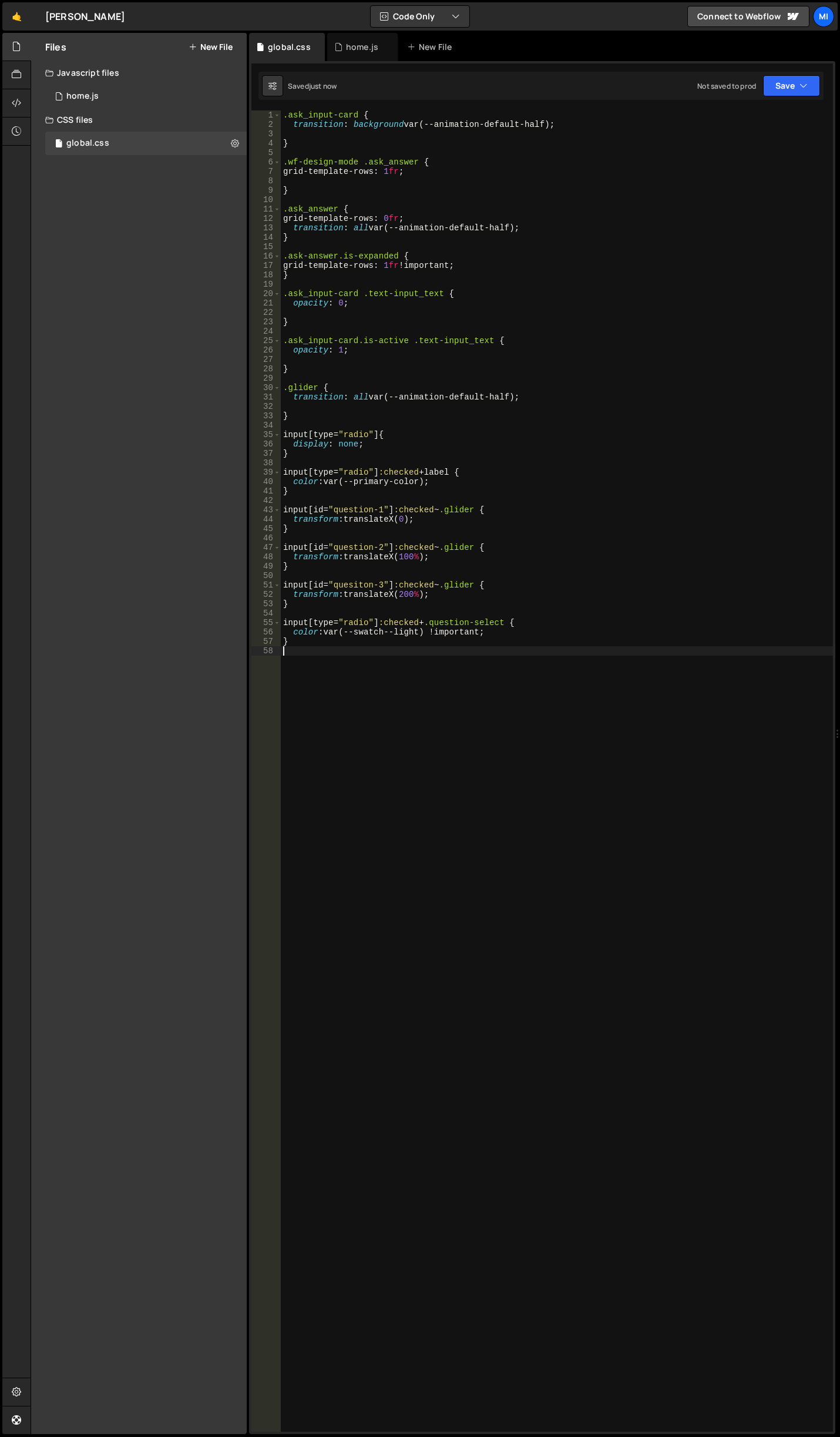
scroll to position [0, 0]
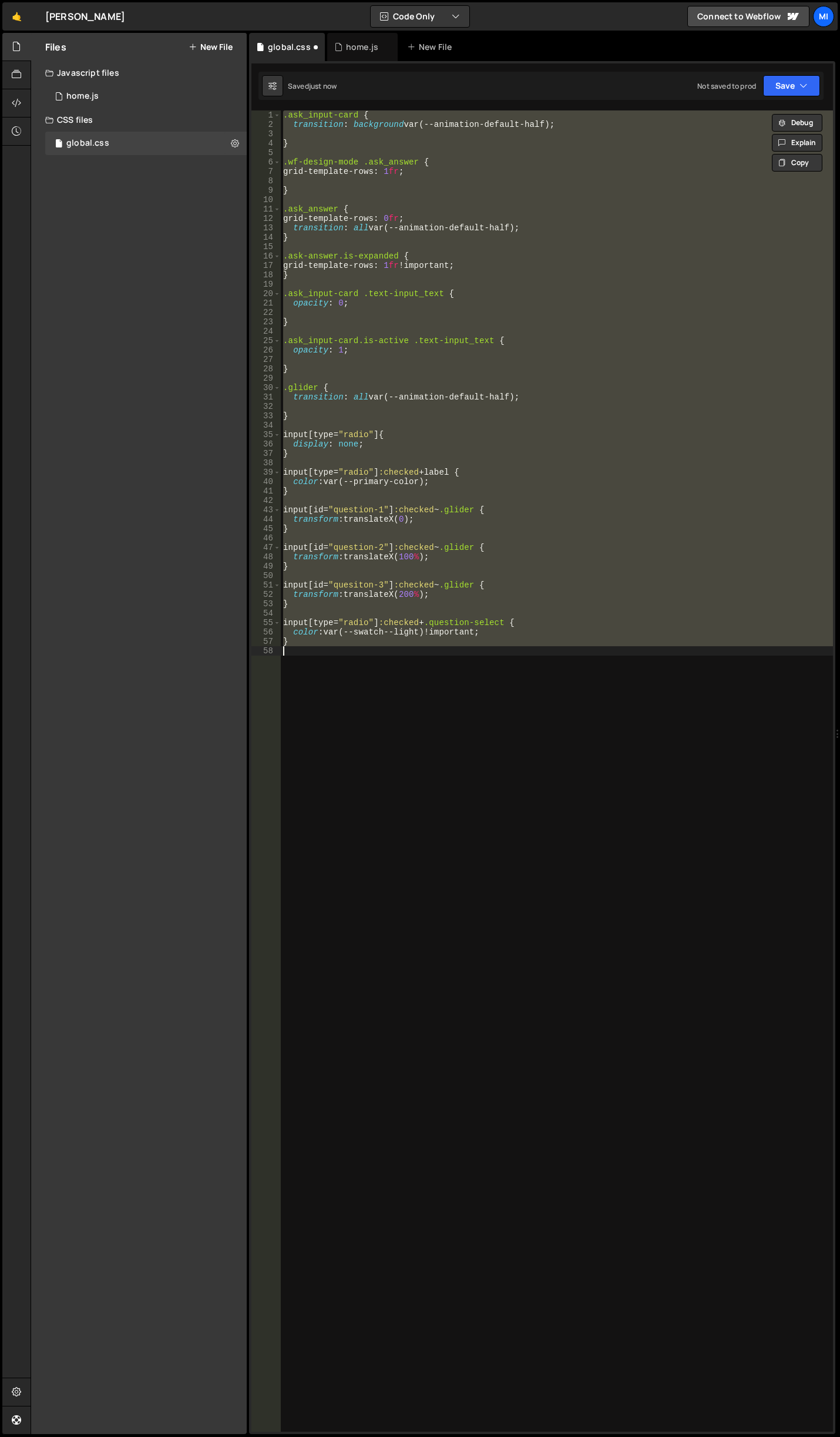
type textarea "color: var(--swatch--light);"
